Goal: Transaction & Acquisition: Obtain resource

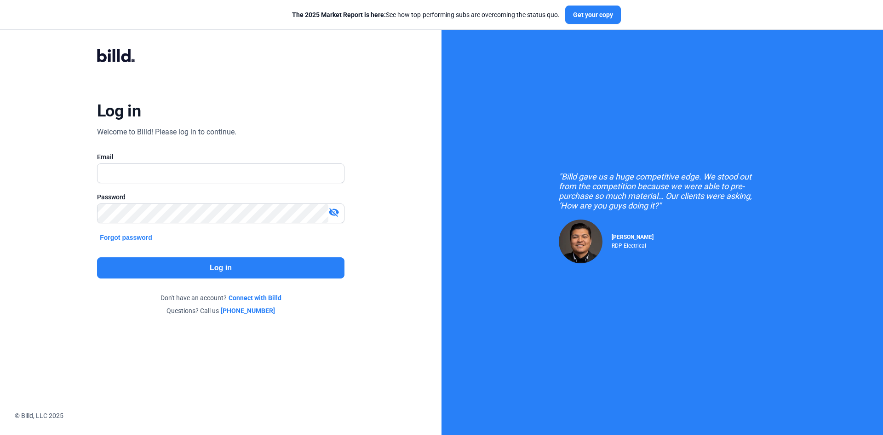
click at [196, 172] on input "text" at bounding box center [221, 173] width 247 height 19
type input "[EMAIL_ADDRESS][DOMAIN_NAME]"
click at [192, 265] on button "Log in" at bounding box center [220, 267] width 247 height 21
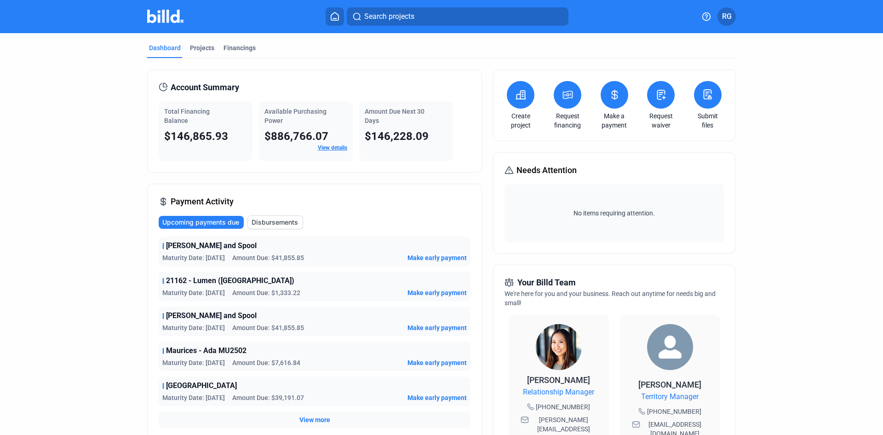
click at [572, 99] on button at bounding box center [568, 95] width 28 height 28
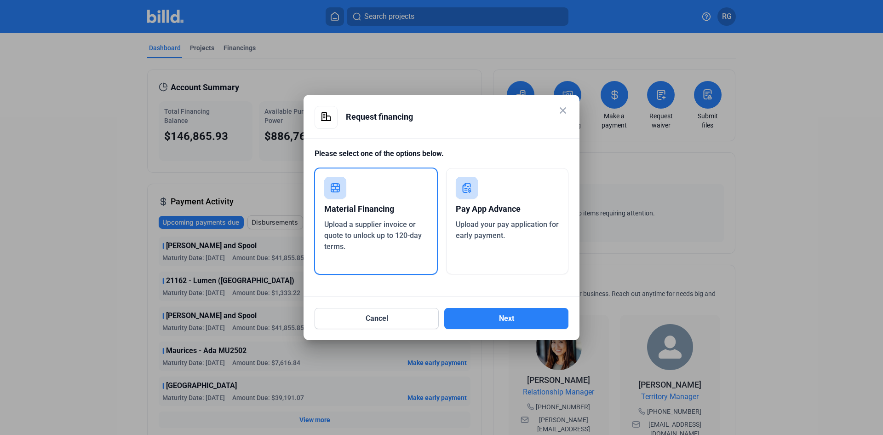
click at [473, 213] on div "Pay App Advance" at bounding box center [507, 209] width 103 height 20
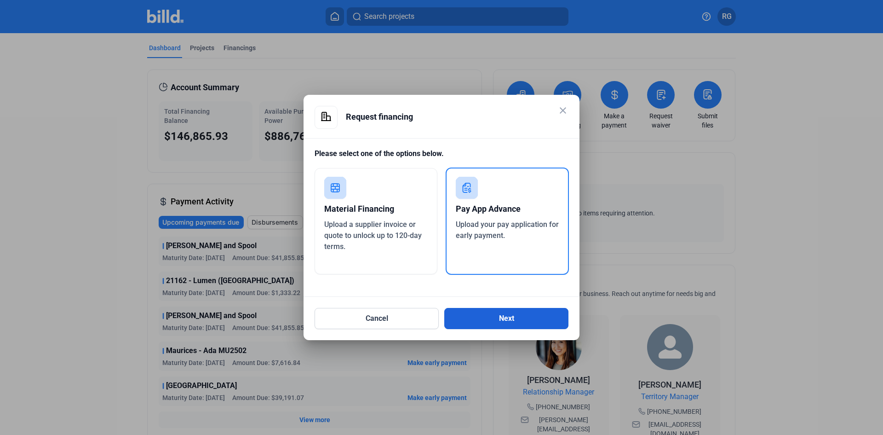
click at [494, 317] on button "Next" at bounding box center [506, 318] width 124 height 21
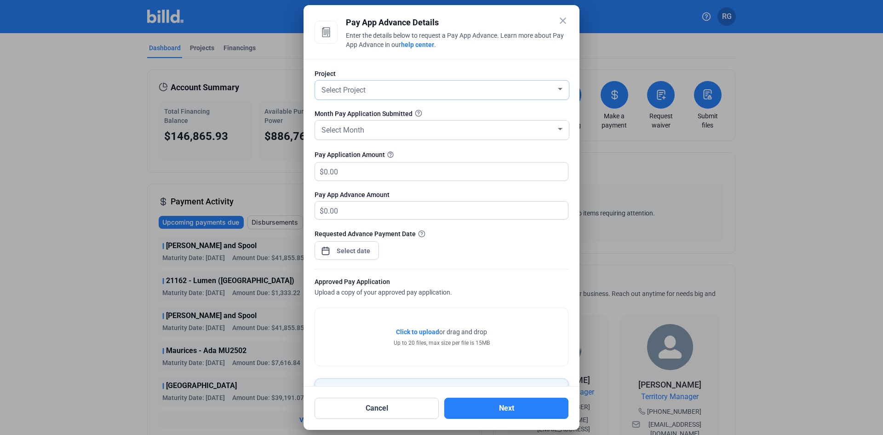
click at [331, 86] on span "Select Project" at bounding box center [343, 90] width 44 height 9
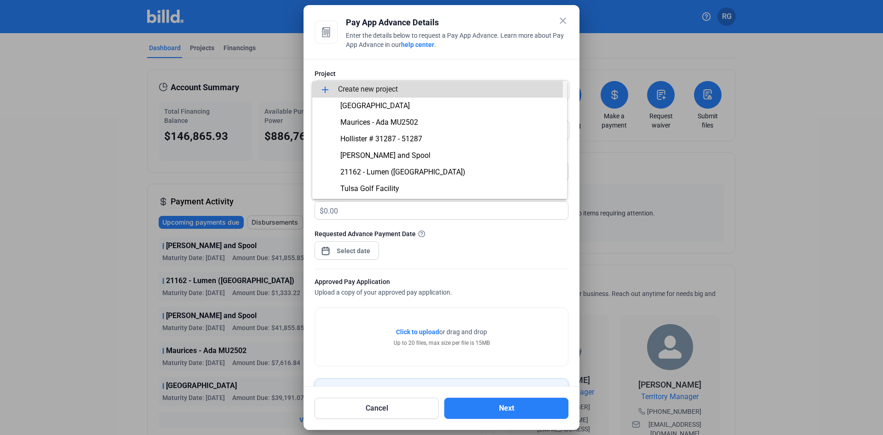
click at [358, 87] on span "add Create new project" at bounding box center [440, 89] width 240 height 17
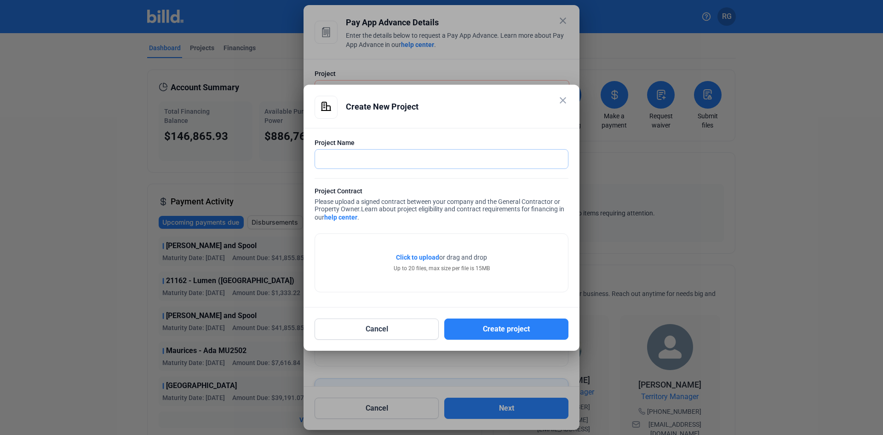
click at [354, 158] on input "text" at bounding box center [436, 158] width 243 height 19
type input "Trinity Trails Apartments"
click at [419, 258] on span "Click to upload" at bounding box center [417, 256] width 43 height 7
click at [418, 257] on span "Click to upload" at bounding box center [417, 256] width 43 height 7
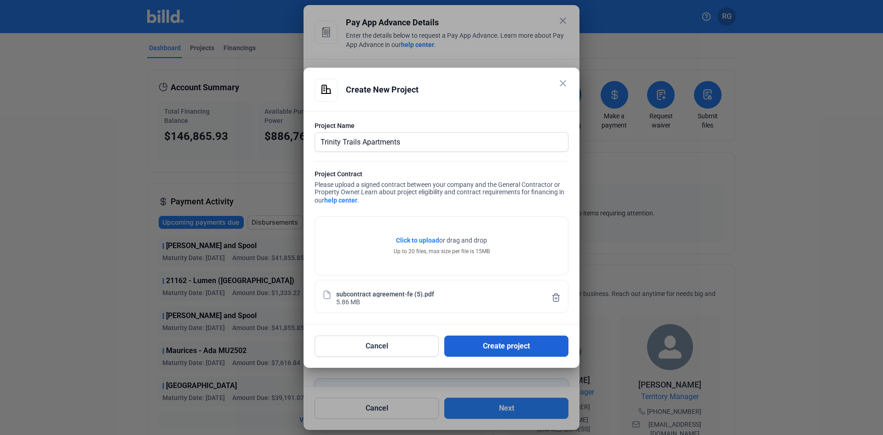
click at [505, 345] on button "Create project" at bounding box center [506, 345] width 124 height 21
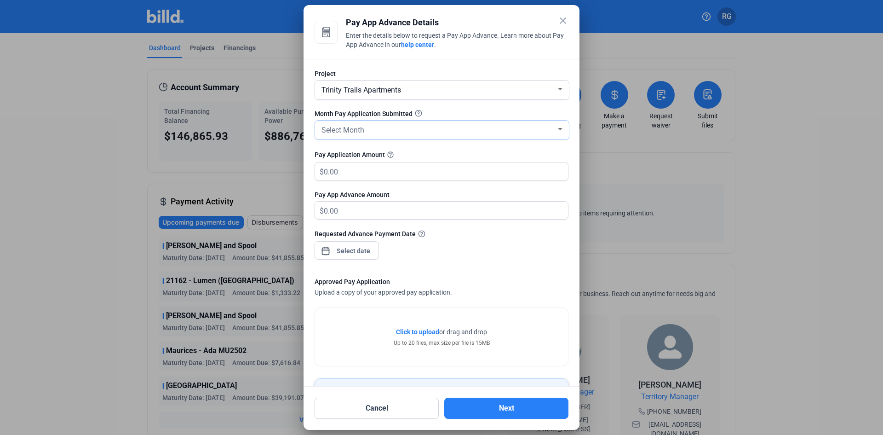
click at [416, 127] on div "Select Month" at bounding box center [438, 129] width 236 height 13
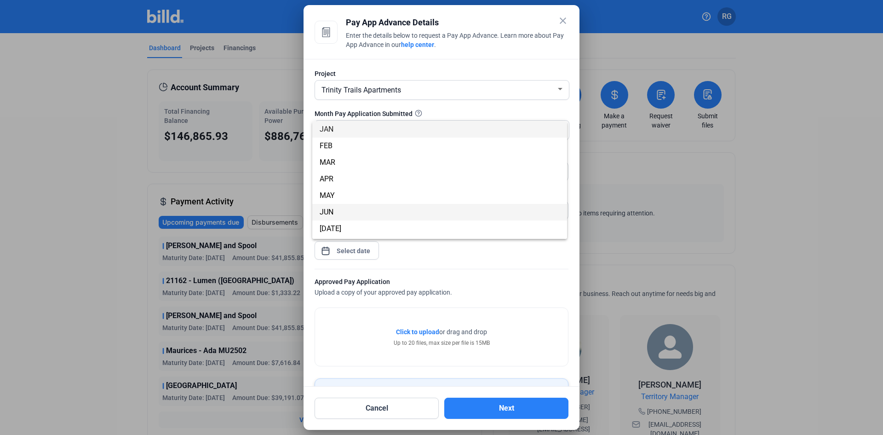
click at [328, 209] on span "JUN" at bounding box center [327, 211] width 14 height 9
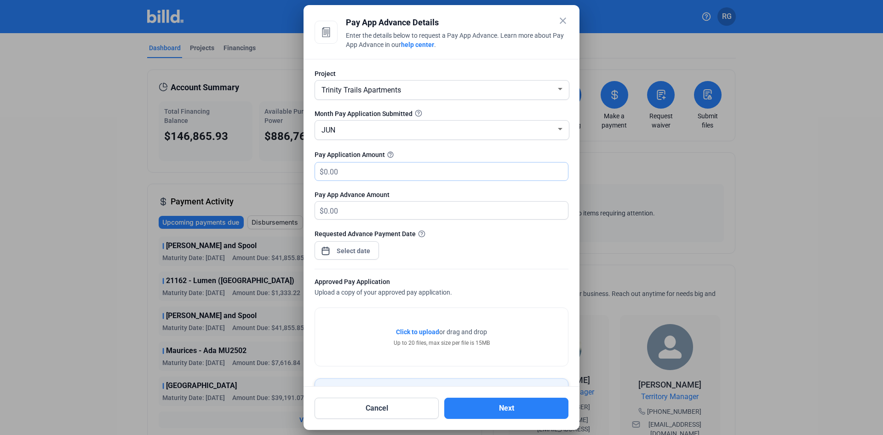
drag, startPoint x: 350, startPoint y: 170, endPoint x: 367, endPoint y: 173, distance: 16.9
click at [351, 170] on input "text" at bounding box center [441, 171] width 234 height 18
click at [466, 171] on input "text" at bounding box center [441, 171] width 234 height 18
type input "73,579.00"
click at [352, 256] on div "close Pay App Advance Details Enter the details below to request a Pay App Adva…" at bounding box center [441, 217] width 883 height 435
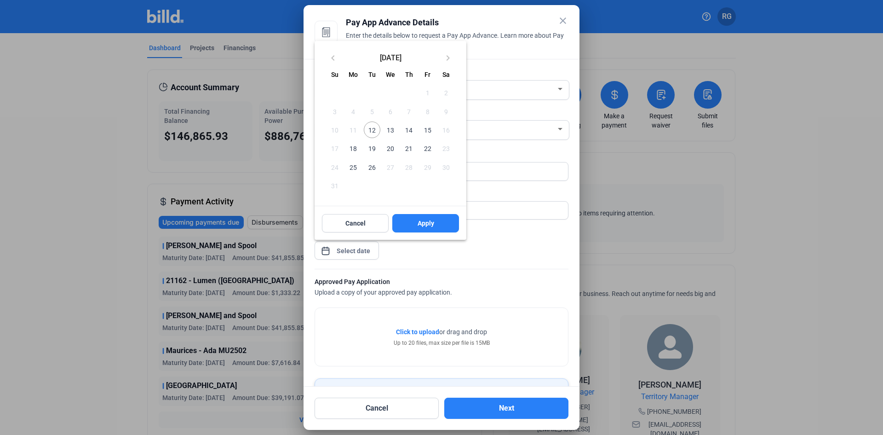
click at [371, 131] on span "12" at bounding box center [372, 129] width 17 height 17
click at [416, 222] on button "Apply" at bounding box center [425, 223] width 67 height 18
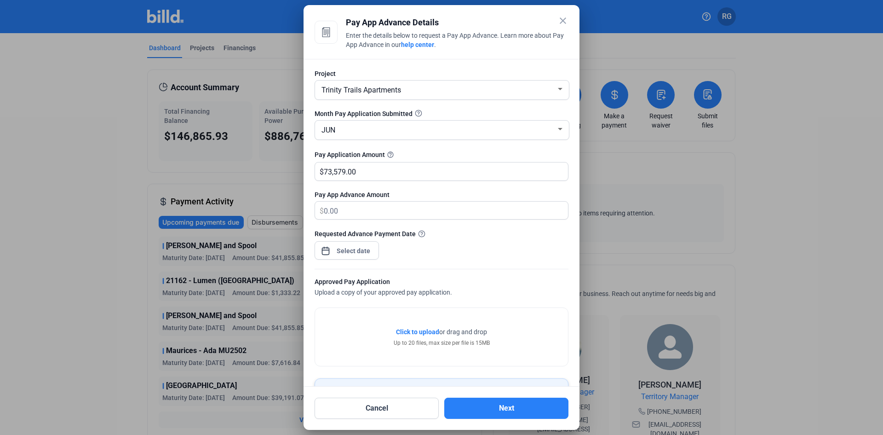
click at [421, 332] on span "Click to upload" at bounding box center [417, 331] width 43 height 7
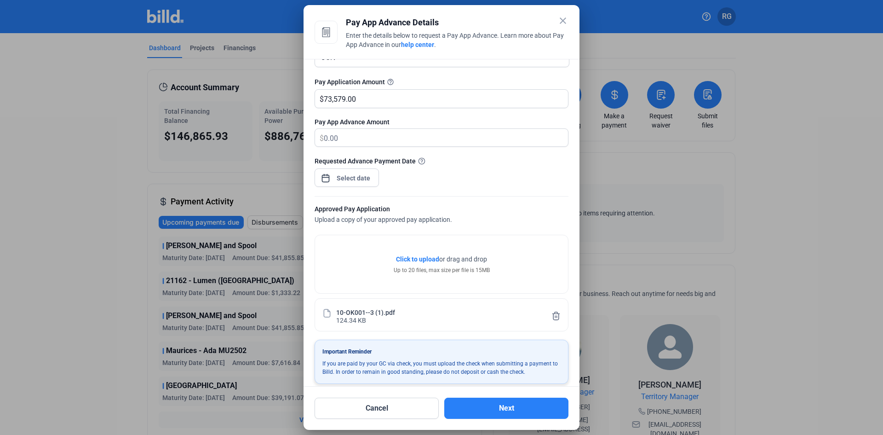
scroll to position [82, 0]
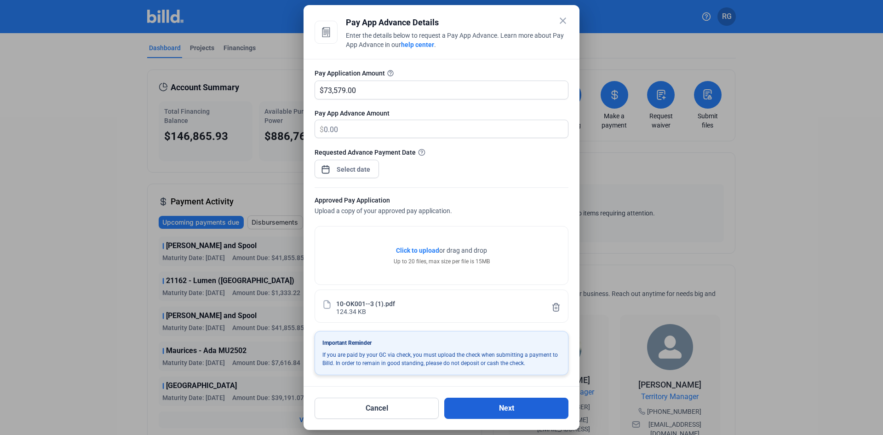
click at [497, 412] on button "Next" at bounding box center [506, 407] width 124 height 21
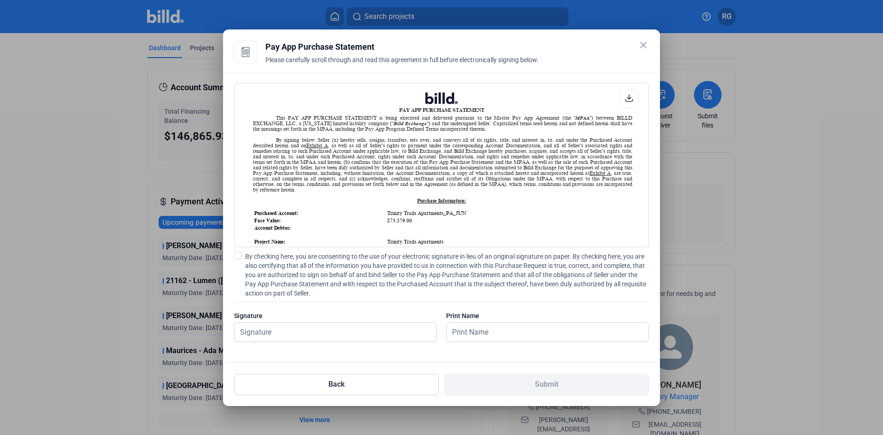
scroll to position [0, 0]
click at [240, 259] on label "By checking here, you are consenting to the use of your electronic signature in…" at bounding box center [441, 275] width 415 height 46
click at [0, 0] on input "By checking here, you are consenting to the use of your electronic signature in…" at bounding box center [0, 0] width 0 height 0
click at [279, 331] on input "text" at bounding box center [336, 331] width 202 height 19
type input "[PERSON_NAME]"
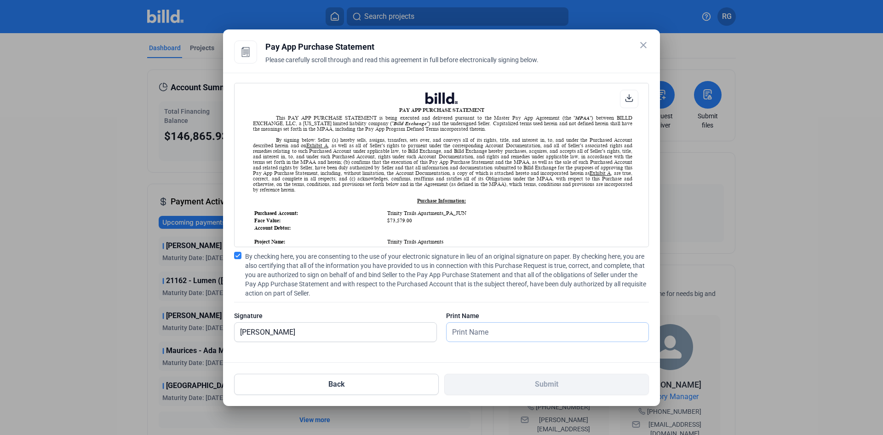
click at [476, 334] on input "text" at bounding box center [543, 331] width 192 height 19
type input "[PERSON_NAME]"
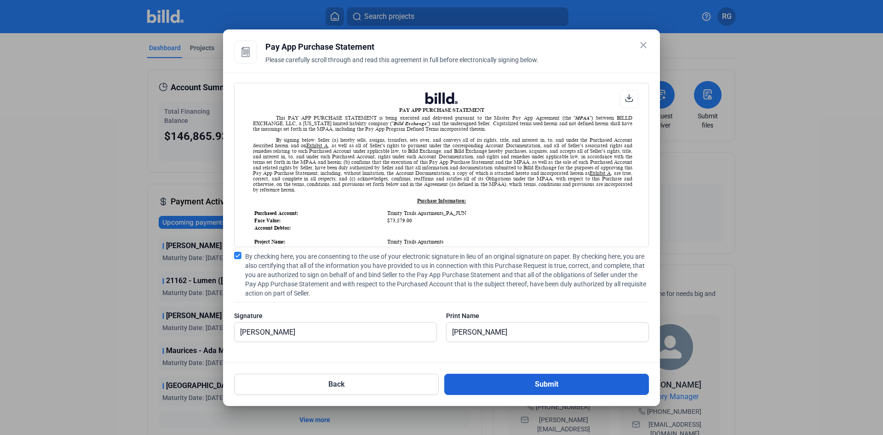
click at [543, 388] on button "Submit" at bounding box center [546, 383] width 205 height 21
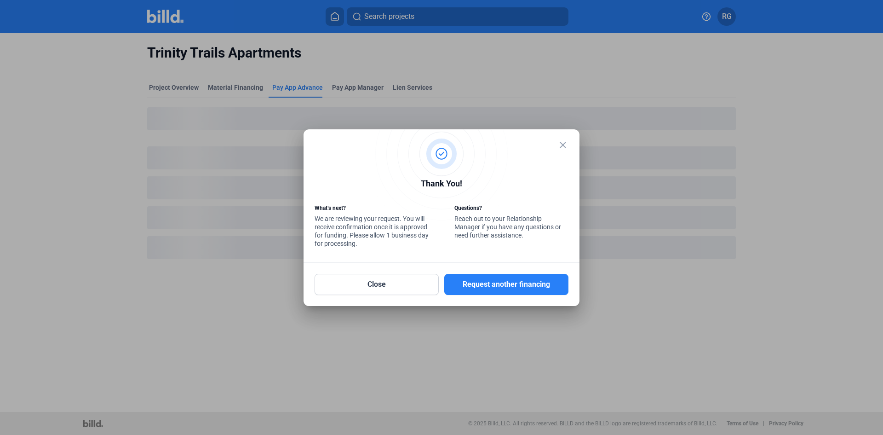
click at [563, 145] on mat-icon "close" at bounding box center [562, 144] width 11 height 11
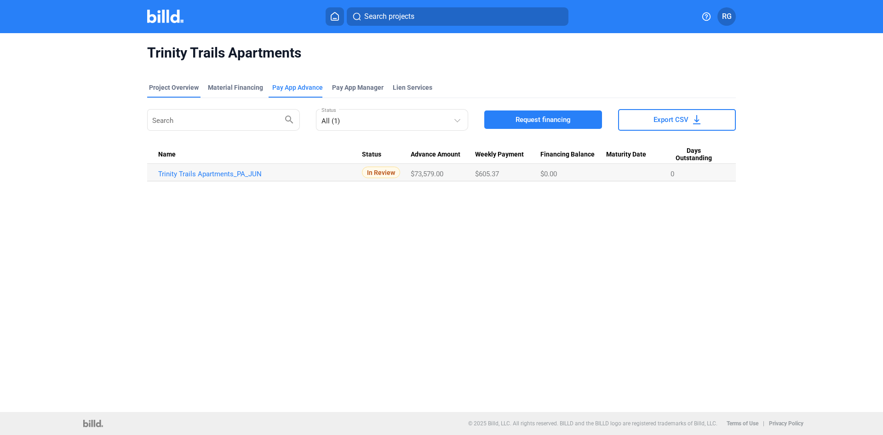
click at [174, 90] on div "Project Overview" at bounding box center [174, 87] width 50 height 9
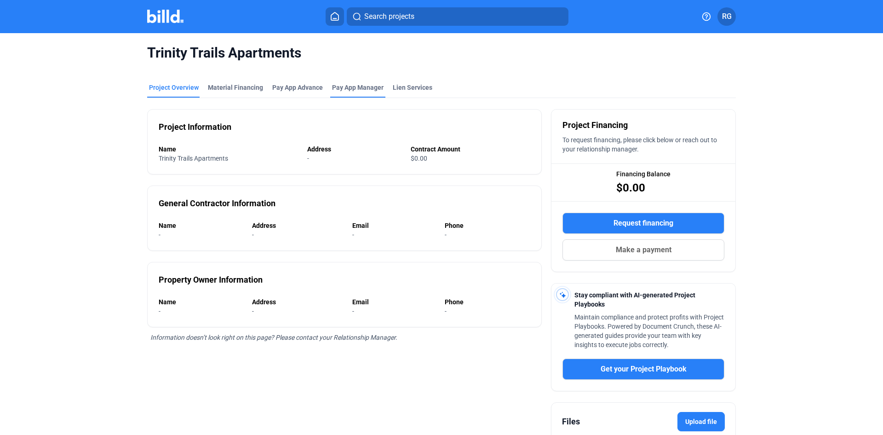
click at [358, 85] on span "Pay App Manager" at bounding box center [358, 87] width 52 height 9
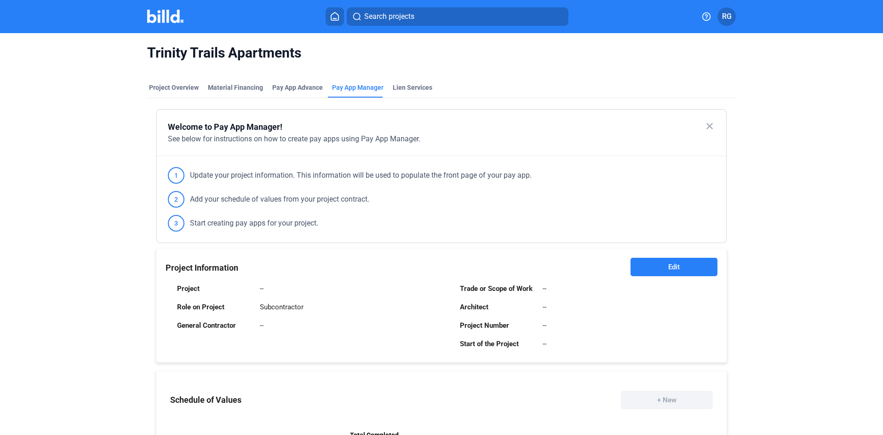
click at [674, 270] on span "Edit" at bounding box center [673, 266] width 11 height 9
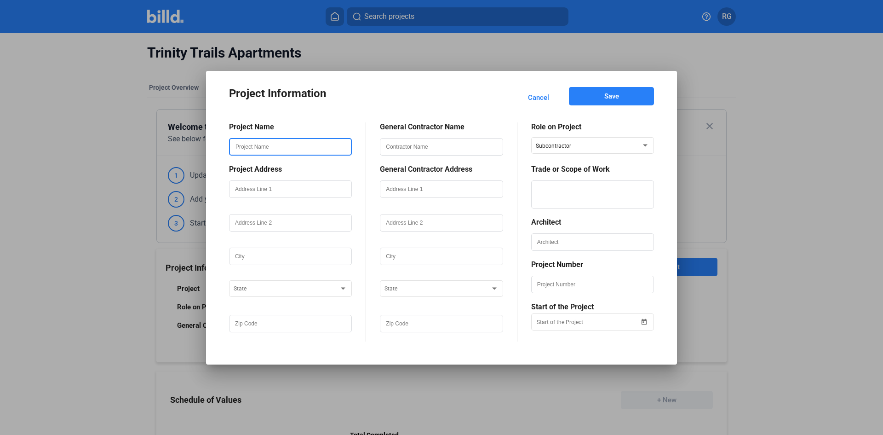
click at [278, 148] on input "text" at bounding box center [290, 147] width 121 height 16
type input "J"
click at [548, 94] on span "Cancel" at bounding box center [538, 97] width 21 height 9
